Goal: Task Accomplishment & Management: Manage account settings

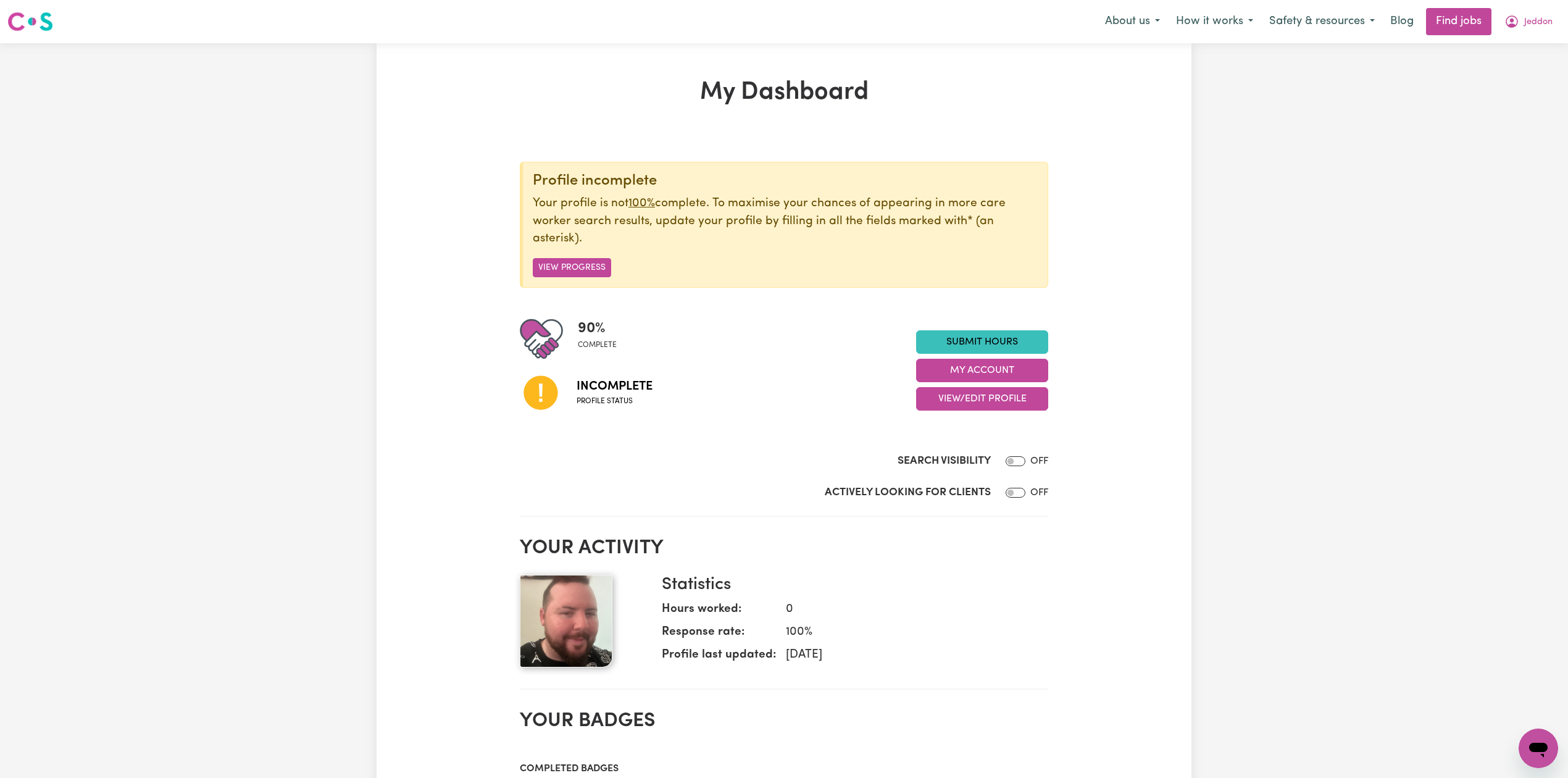
scroll to position [82, 0]
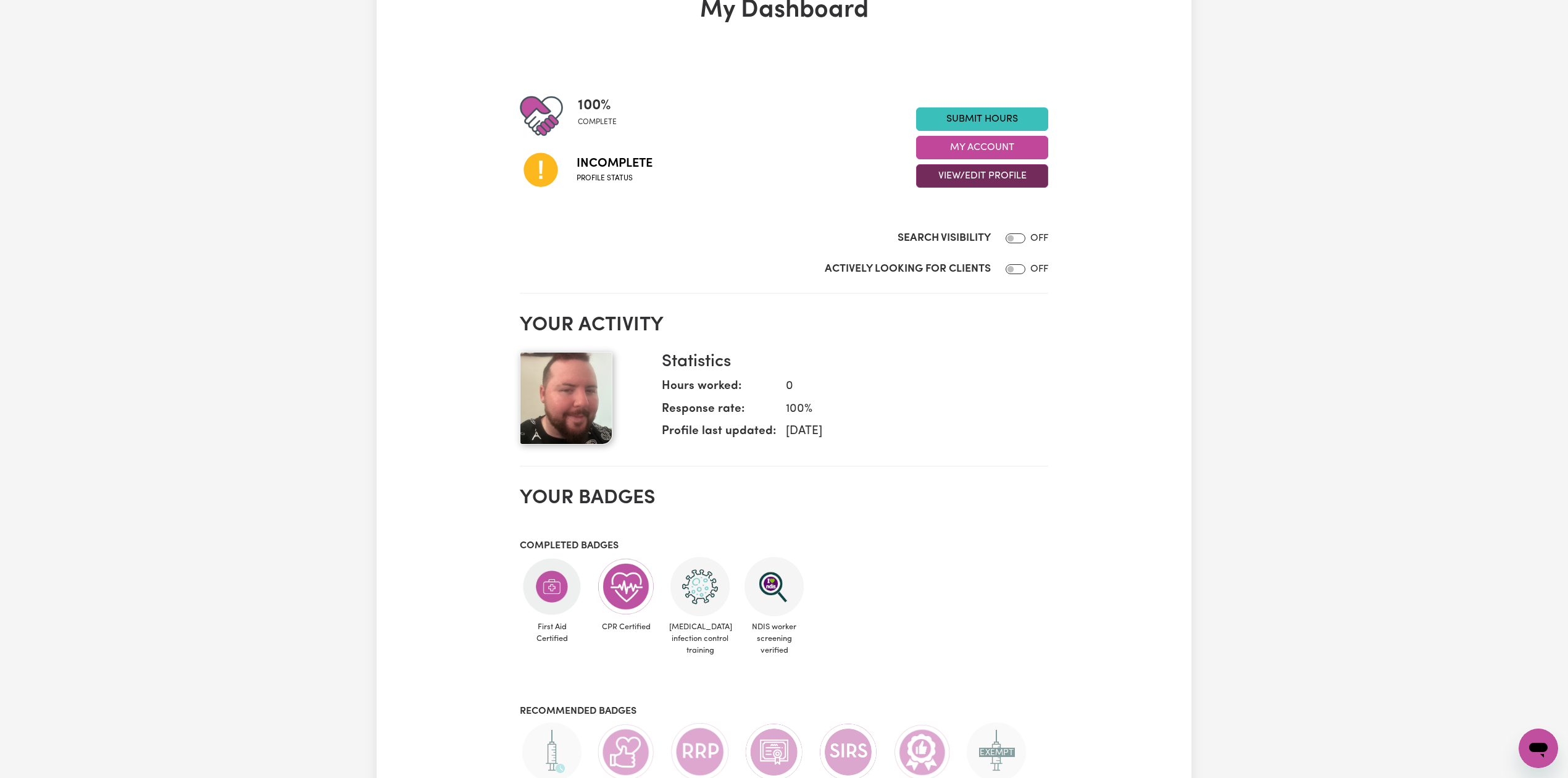
click at [960, 186] on button "View/Edit Profile" at bounding box center [982, 176] width 132 height 23
click at [947, 235] on link "Edit Profile" at bounding box center [974, 232] width 115 height 25
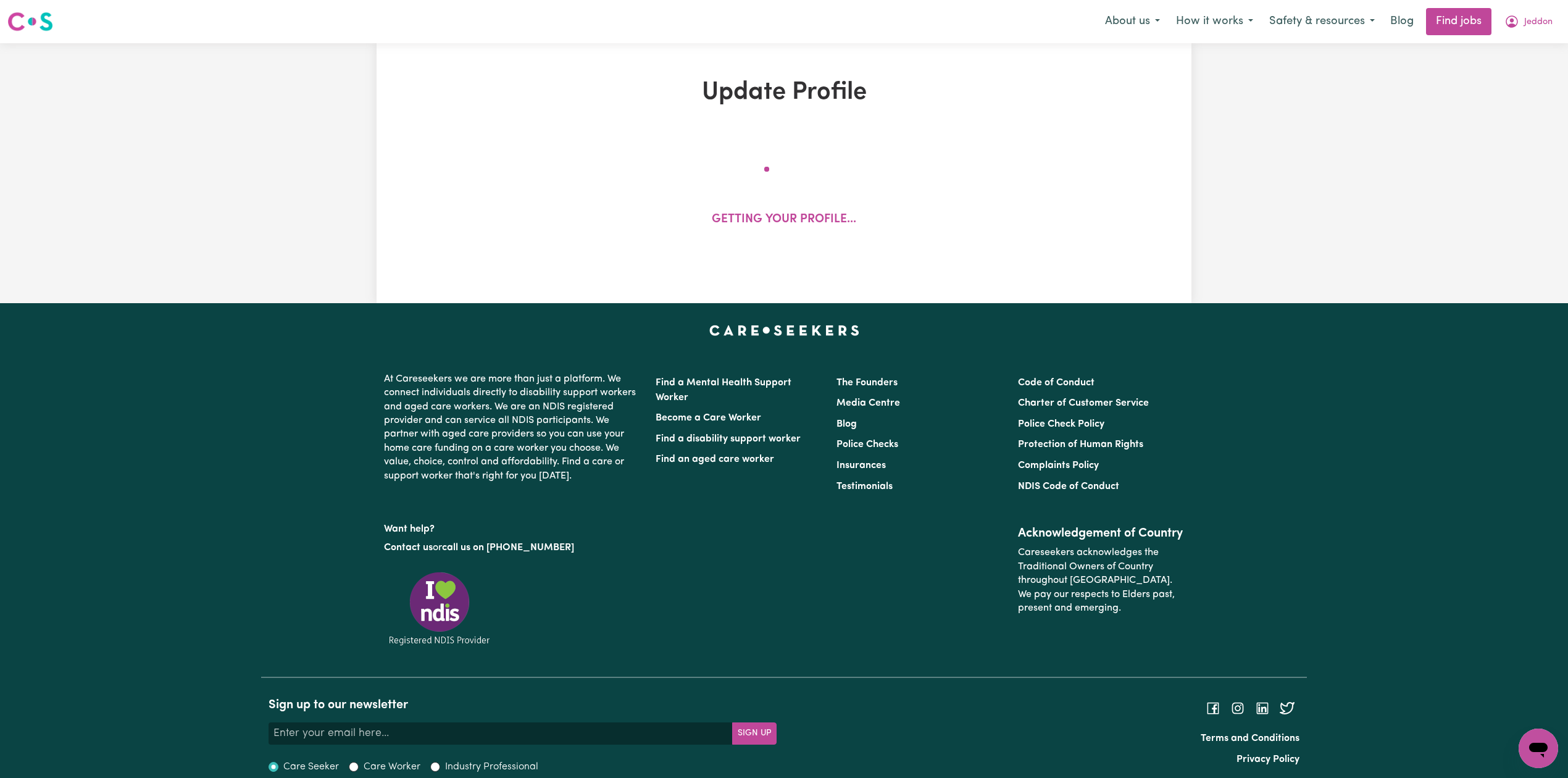
select select "[DEMOGRAPHIC_DATA]"
select select "[DEMOGRAPHIC_DATA] Citizen"
select select "Studying a healthcare related degree or qualification"
select select "42"
select select "50"
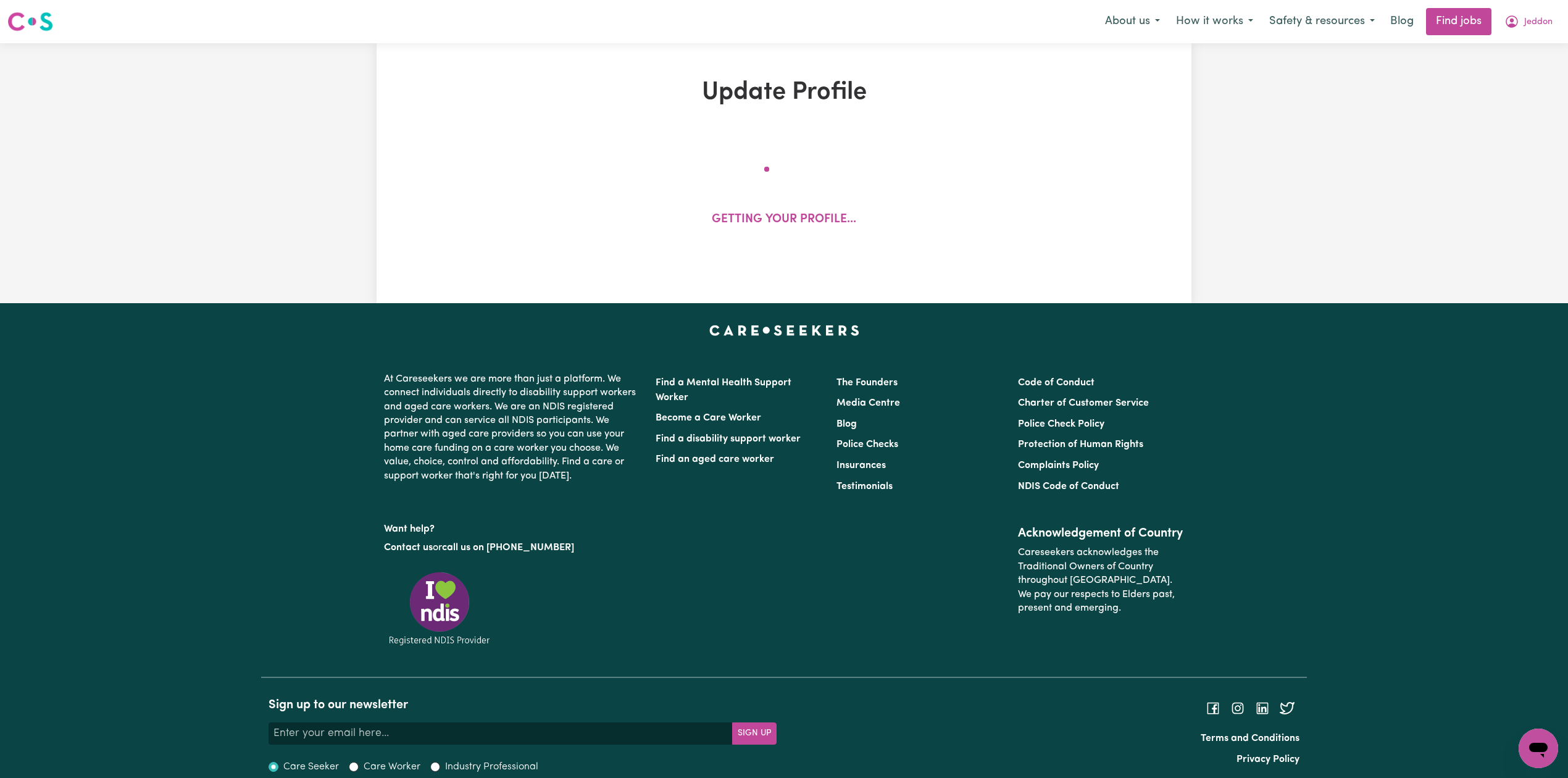
select select "65"
select select "85"
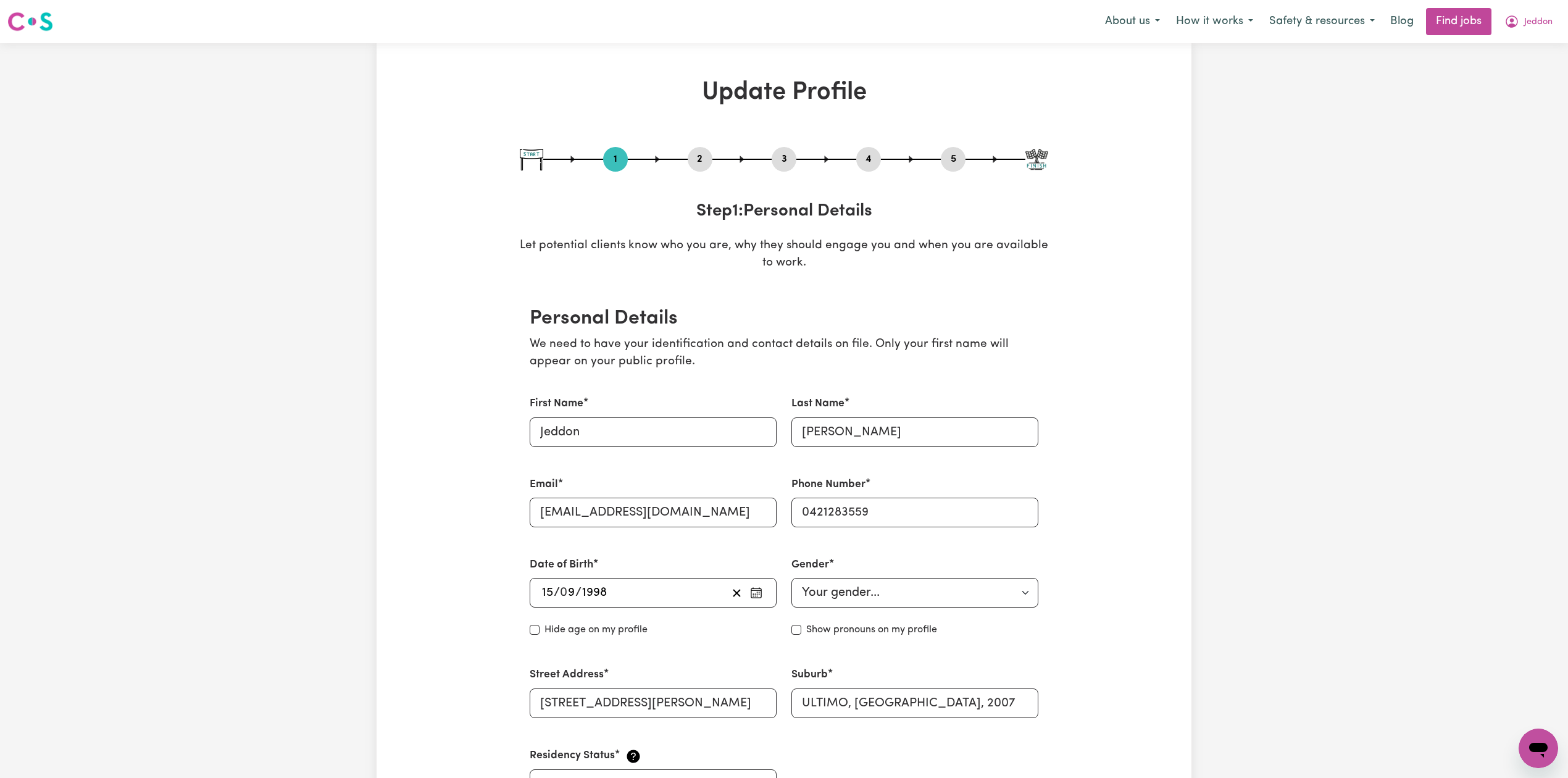
click at [696, 161] on button "2" at bounding box center [700, 159] width 25 height 16
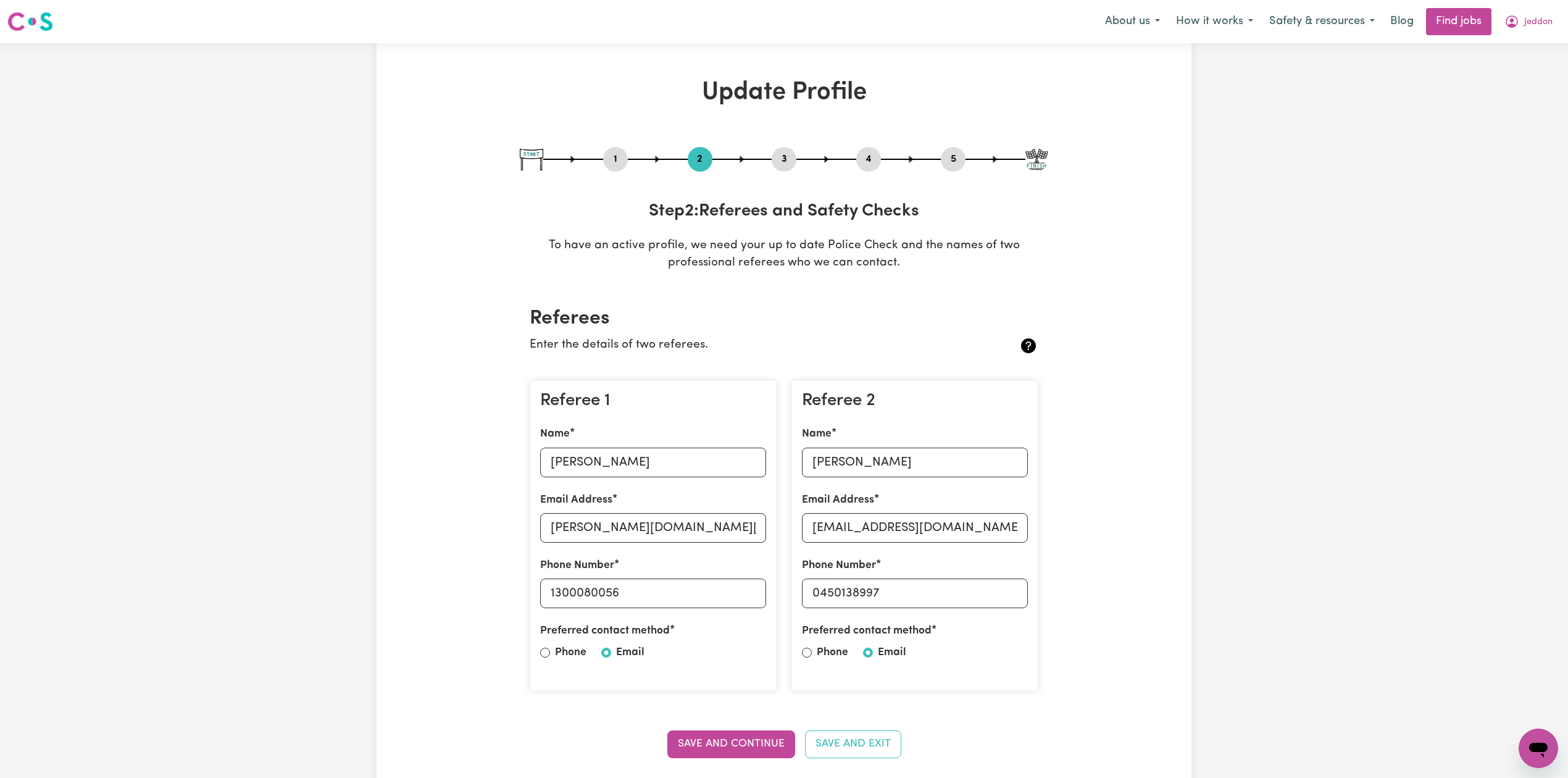
scroll to position [82, 0]
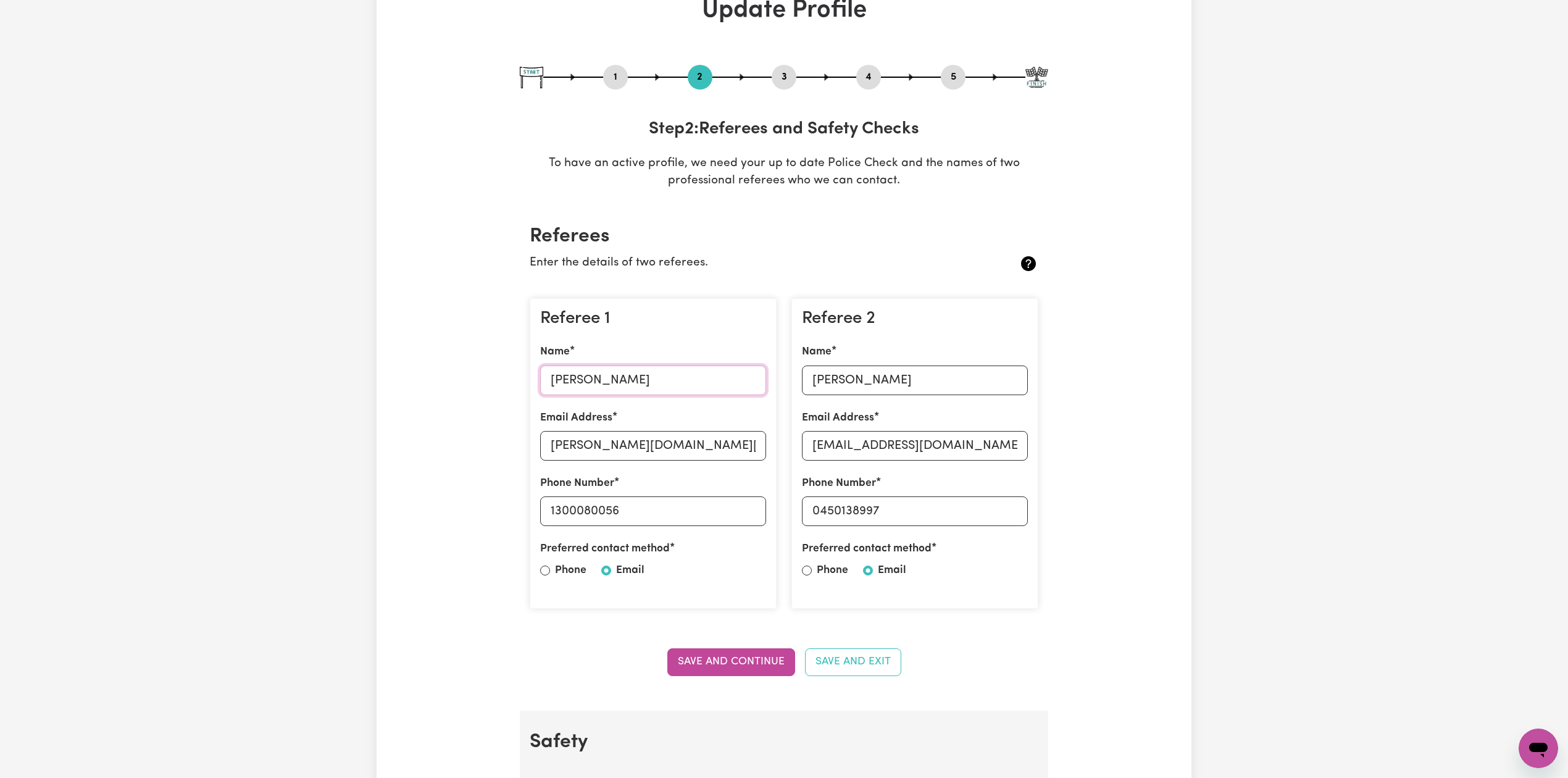
click at [592, 377] on input "[PERSON_NAME]" at bounding box center [653, 380] width 226 height 29
click at [636, 457] on input "[PERSON_NAME][DOMAIN_NAME][EMAIL_ADDRESS][DOMAIN_NAME]" at bounding box center [653, 445] width 226 height 29
click at [612, 521] on input "1300080056" at bounding box center [653, 511] width 226 height 29
click at [842, 374] on input "[PERSON_NAME]" at bounding box center [915, 380] width 226 height 29
click at [907, 442] on input "[EMAIL_ADDRESS][DOMAIN_NAME]" at bounding box center [915, 445] width 226 height 29
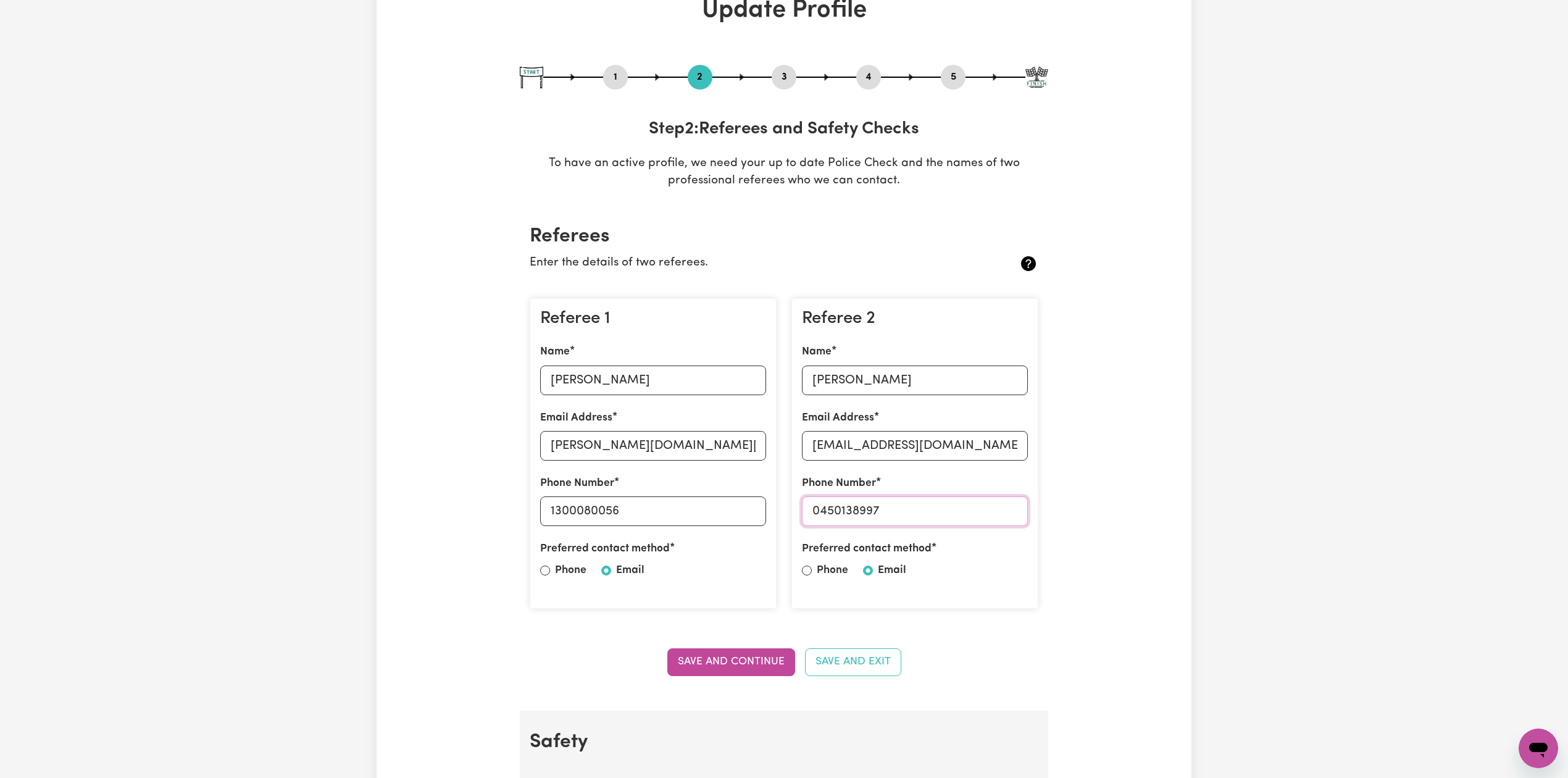
drag, startPoint x: 821, startPoint y: 507, endPoint x: 957, endPoint y: 510, distance: 136.0
click at [957, 510] on input "0450138997" at bounding box center [915, 511] width 226 height 29
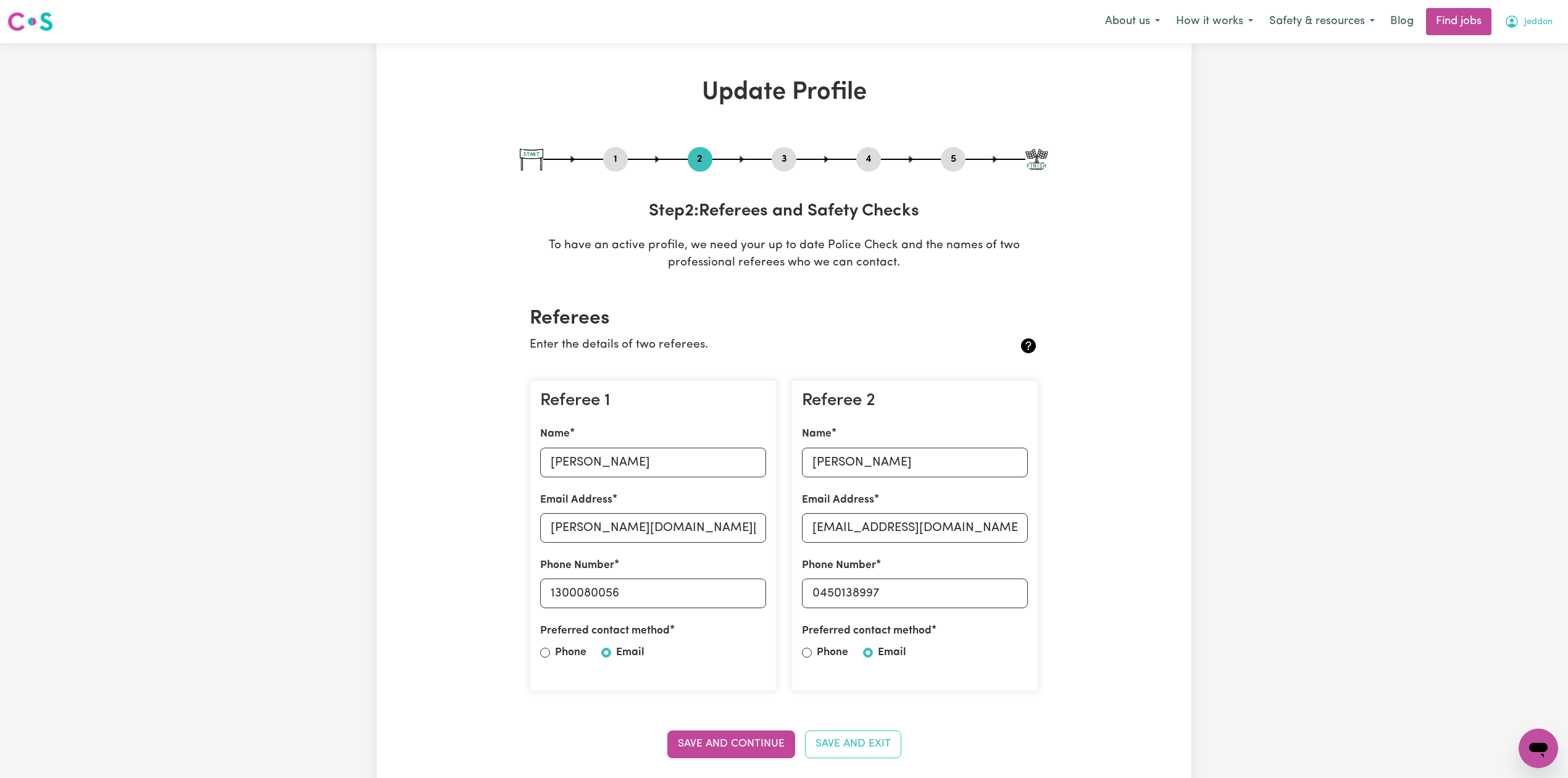
click at [1536, 20] on span "Jeddon" at bounding box center [1538, 22] width 29 height 14
click at [1518, 60] on link "My Dashboard" at bounding box center [1511, 71] width 98 height 23
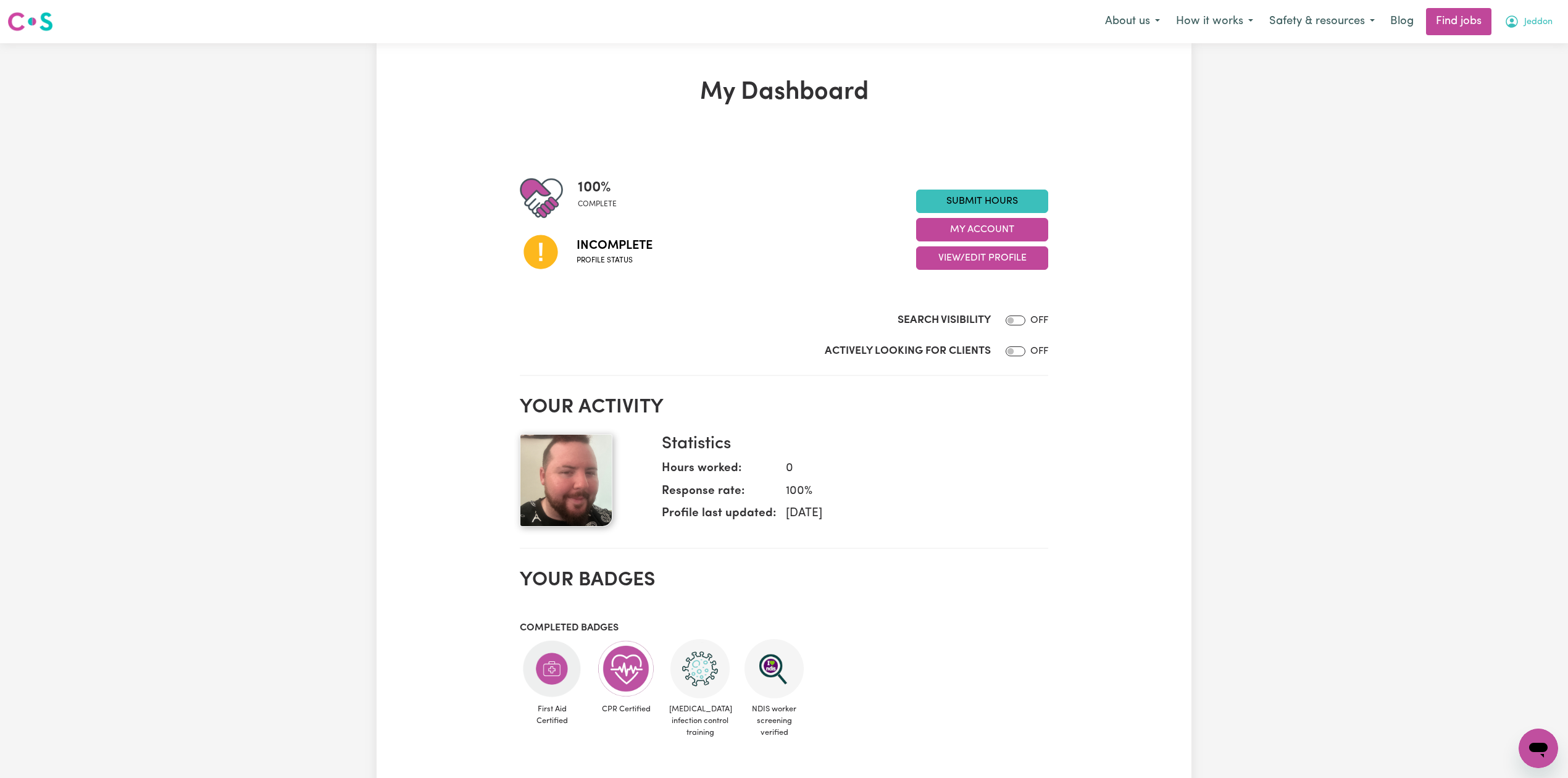
drag, startPoint x: 1522, startPoint y: 10, endPoint x: 1521, endPoint y: 29, distance: 19.0
click at [1523, 11] on button "Jeddon" at bounding box center [1528, 22] width 64 height 26
click at [1517, 94] on link "Logout" at bounding box center [1511, 94] width 98 height 23
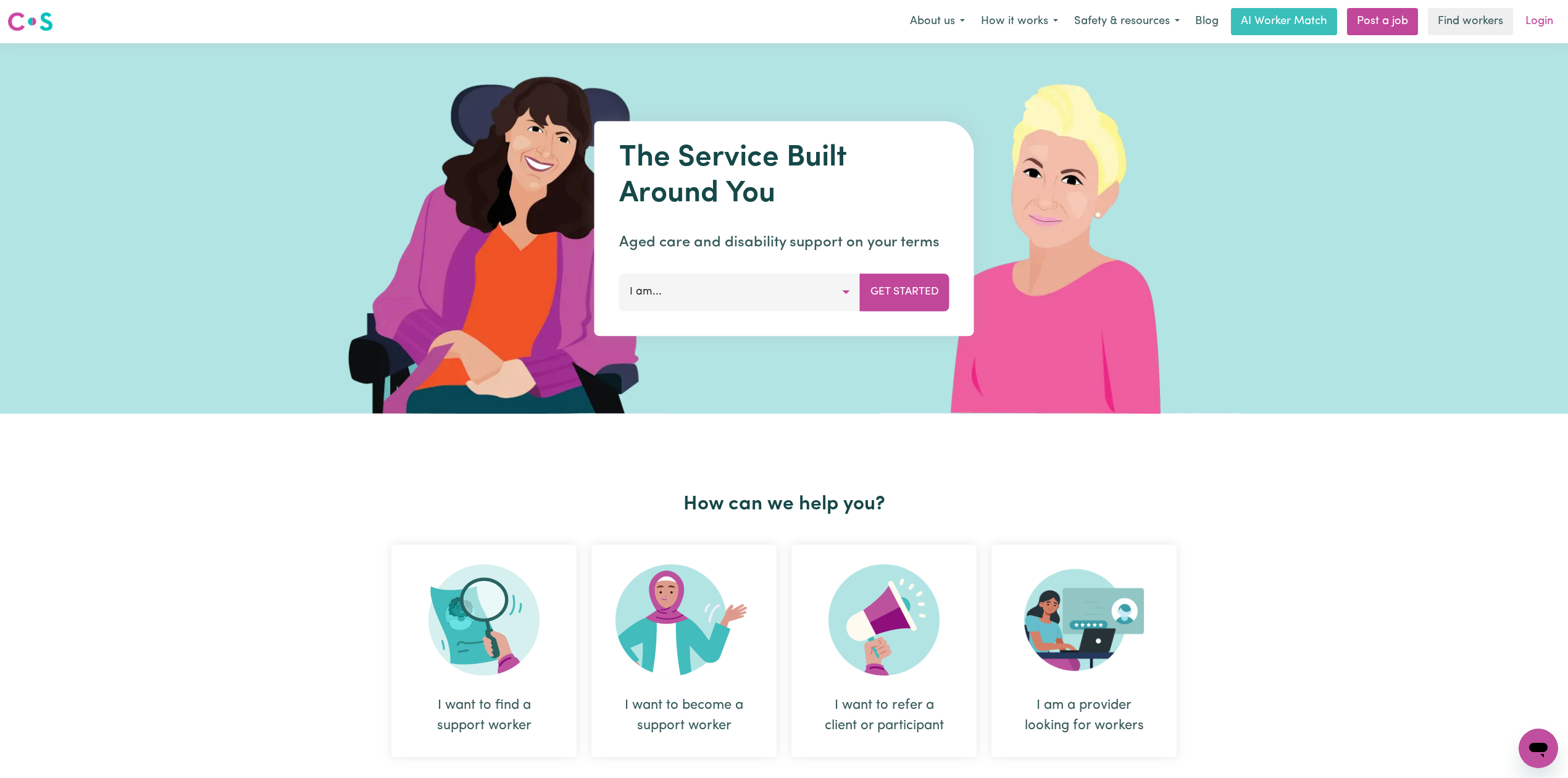
click at [1554, 29] on link "Login" at bounding box center [1539, 22] width 42 height 27
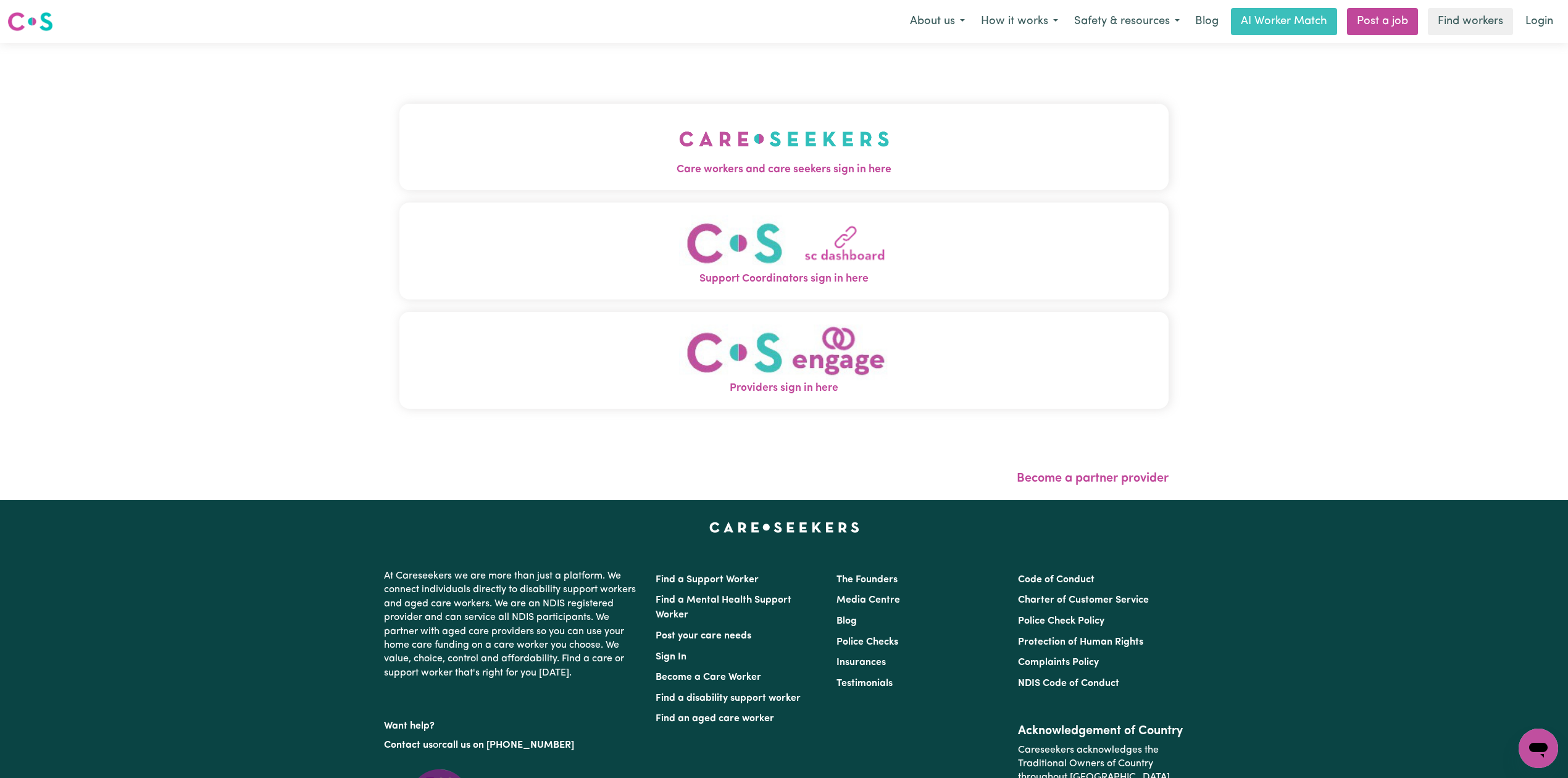
click at [707, 108] on button "Care workers and care seekers sign in here" at bounding box center [784, 147] width 769 height 87
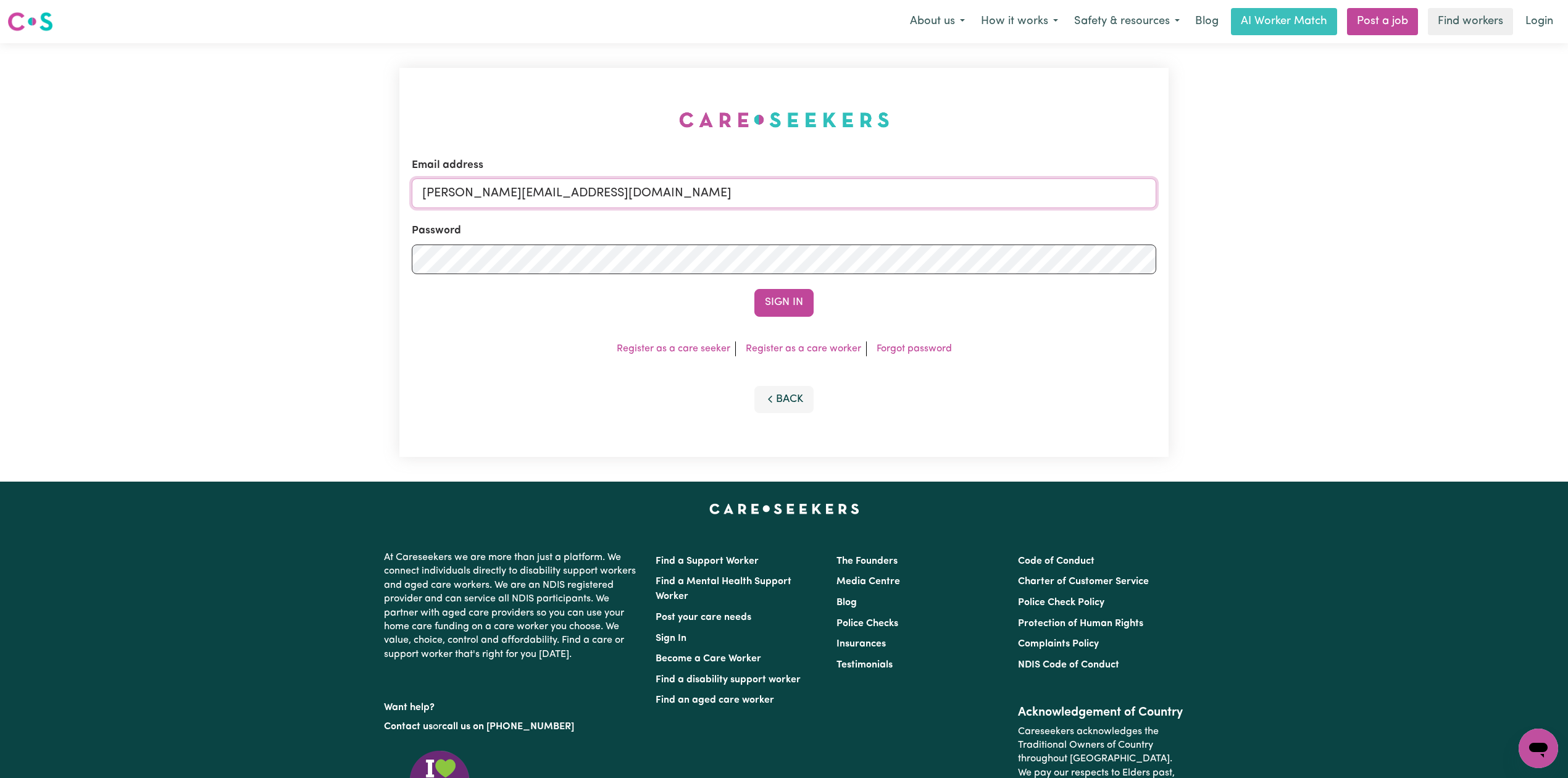
click at [494, 195] on input "[PERSON_NAME][EMAIL_ADDRESS][DOMAIN_NAME]" at bounding box center [784, 193] width 745 height 29
drag, startPoint x: 485, startPoint y: 184, endPoint x: 874, endPoint y: 233, distance: 392.1
click at [877, 206] on input "Superuser~[EMAIL_ADDRESS][DOMAIN_NAME]" at bounding box center [784, 193] width 745 height 29
type input "Superuser~[EMAIL_ADDRESS][DOMAIN_NAME]"
click at [779, 304] on button "Sign In" at bounding box center [784, 302] width 59 height 27
